Goal: Information Seeking & Learning: Find specific fact

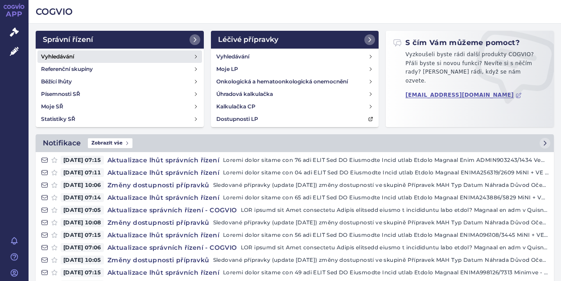
click at [61, 54] on h4 "Vyhledávání" at bounding box center [57, 56] width 33 height 9
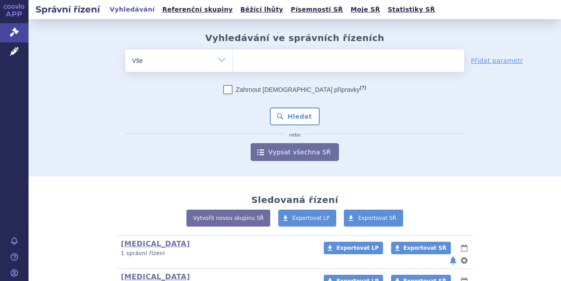
click at [259, 61] on ul at bounding box center [349, 59] width 232 height 19
click at [233, 61] on select at bounding box center [232, 60] width 0 height 22
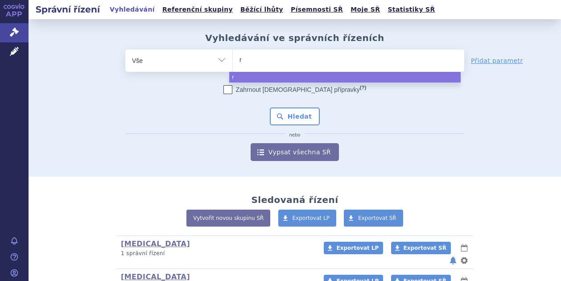
type input "re"
type input "rep"
type input "repa"
type input "repat"
type input "repath"
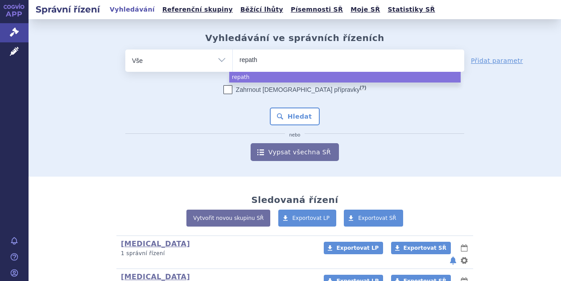
type input "[MEDICAL_DATA]"
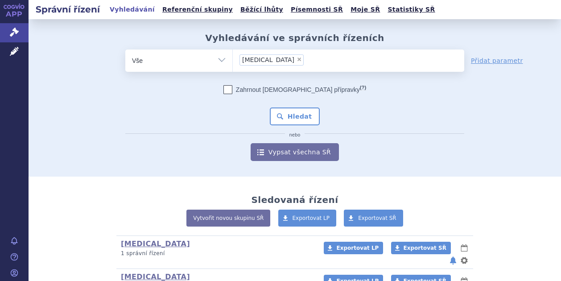
select select "[MEDICAL_DATA]"
click at [285, 114] on button "Hledat" at bounding box center [295, 117] width 50 height 18
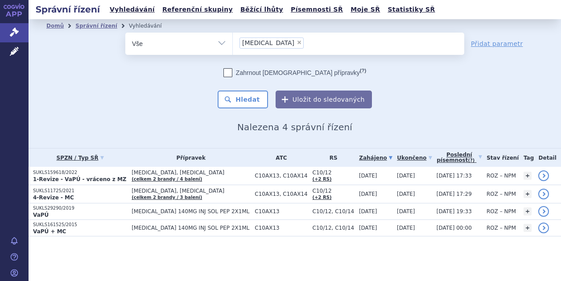
click at [290, 38] on ul "× [MEDICAL_DATA]" at bounding box center [349, 43] width 232 height 20
click at [233, 38] on select "[MEDICAL_DATA]" at bounding box center [232, 43] width 0 height 22
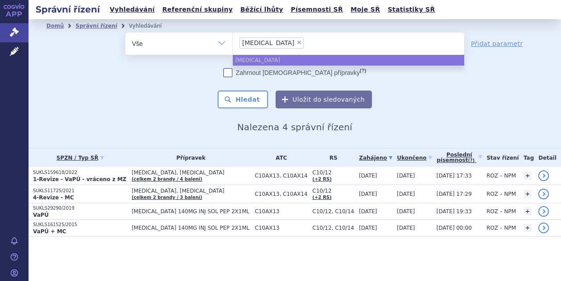
select select
type input "[MEDICAL_DATA]"
type input "re"
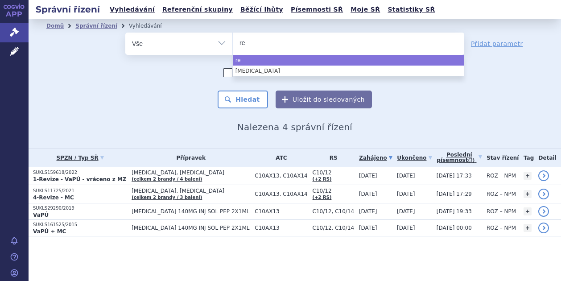
type input "r"
type input "pr"
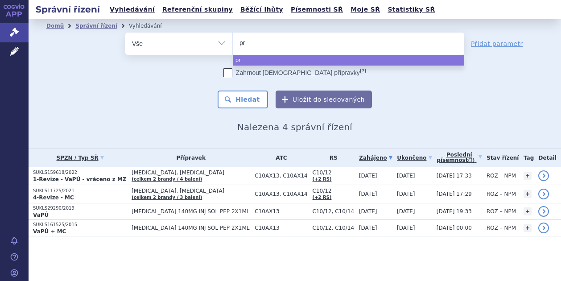
type input "pra"
type input "pralu"
type input "pralue"
type input "praluen"
type input "[MEDICAL_DATA]"
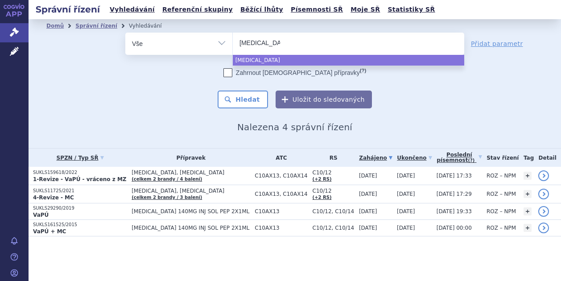
select select "[MEDICAL_DATA]"
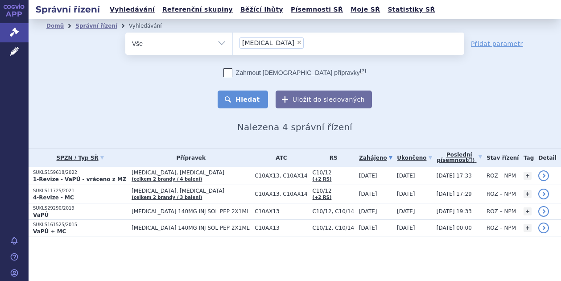
click at [247, 100] on button "Hledat" at bounding box center [243, 100] width 50 height 18
